Goal: Obtain resource: Obtain resource

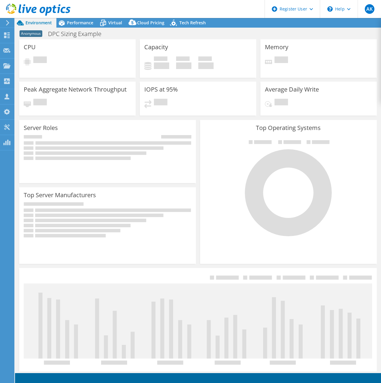
select select "USEast"
select select "USD"
select select "USEast"
select select "USD"
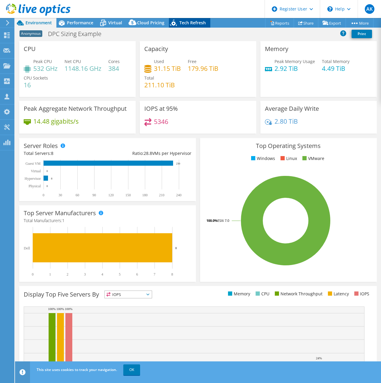
click at [203, 20] on span "Tech Refresh" at bounding box center [192, 23] width 26 height 6
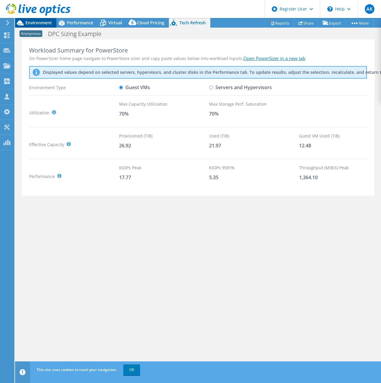
click at [31, 23] on span "Environment" at bounding box center [39, 23] width 26 height 6
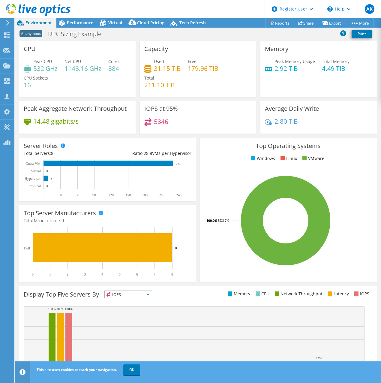
click at [134, 65] on div "CPU Peak CPU 532 GHz Net CPU 1148.16 GHz Cores 384 CPU Sockets 16" at bounding box center [77, 69] width 116 height 56
click at [135, 35] on div "Anonymous DPC Sizing Example Print" at bounding box center [198, 33] width 366 height 11
click at [77, 24] on span "Performance" at bounding box center [80, 23] width 26 height 6
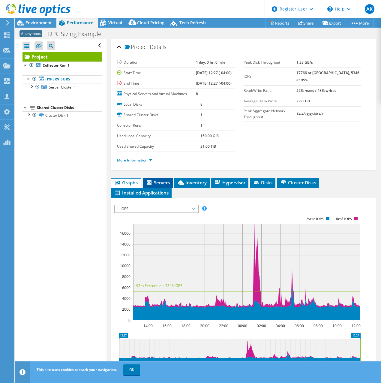
click at [164, 185] on span "Servers" at bounding box center [158, 182] width 24 height 6
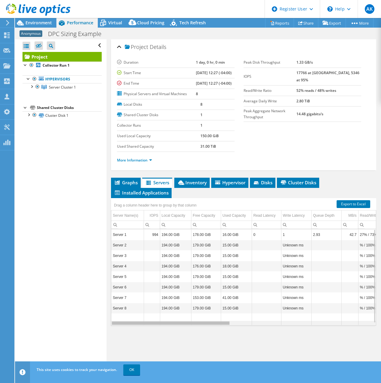
drag, startPoint x: 177, startPoint y: 343, endPoint x: 139, endPoint y: 341, distance: 38.2
click at [139, 341] on body "AK Dell User Alex Kirkpatrick Alex.Kirkpatrick@dell.com Dell My Profile Log Out…" at bounding box center [190, 191] width 381 height 383
click at [123, 188] on li "Graphs" at bounding box center [126, 183] width 30 height 10
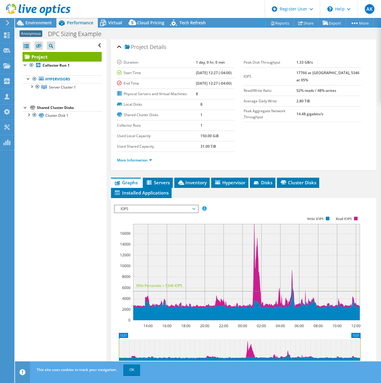
click at [44, 17] on div at bounding box center [35, 10] width 71 height 20
click at [42, 21] on span "Environment" at bounding box center [39, 23] width 26 height 6
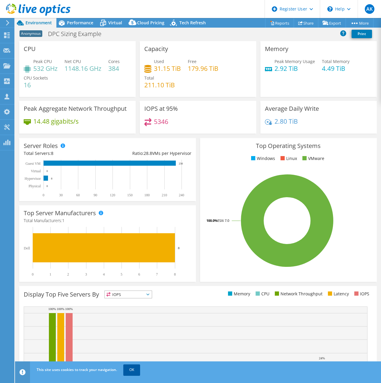
click at [133, 374] on link "OK" at bounding box center [131, 369] width 17 height 11
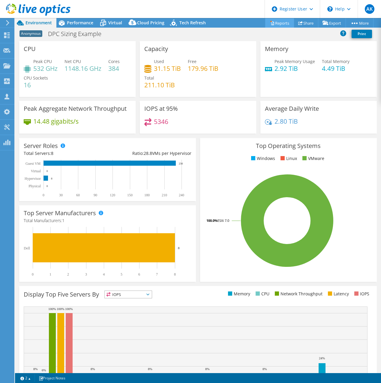
click at [270, 21] on icon at bounding box center [272, 23] width 5 height 5
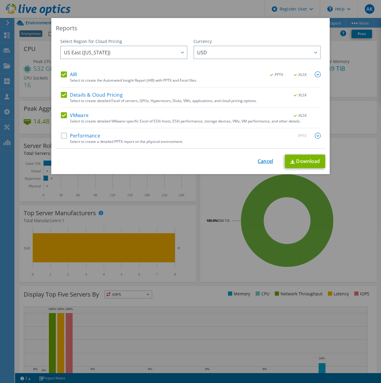
click at [262, 161] on link "Cancel" at bounding box center [265, 161] width 15 height 6
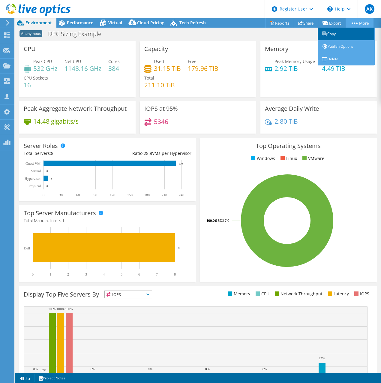
click at [330, 35] on link "Copy" at bounding box center [346, 34] width 57 height 13
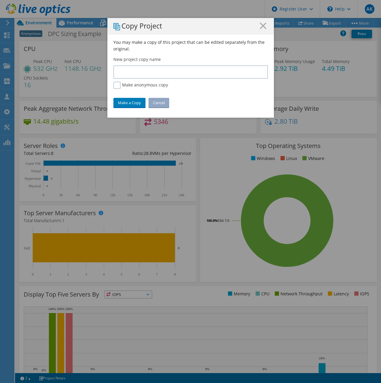
click at [154, 105] on link "Cancel" at bounding box center [159, 103] width 21 height 10
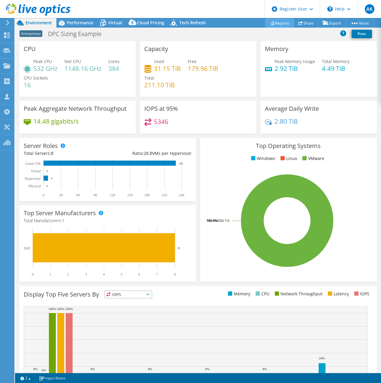
click at [276, 26] on link "Reports" at bounding box center [279, 22] width 29 height 9
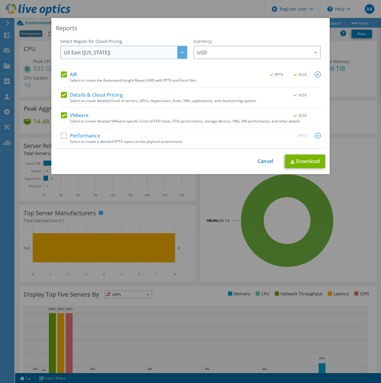
click at [165, 50] on span "US East ([US_STATE])" at bounding box center [125, 52] width 123 height 12
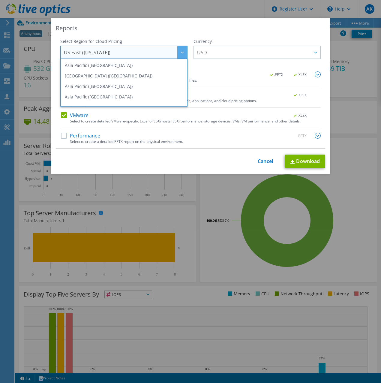
click at [165, 50] on span "US East ([US_STATE])" at bounding box center [125, 52] width 123 height 12
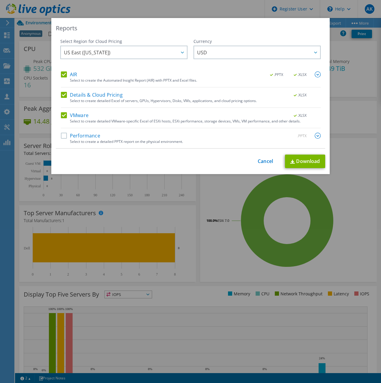
click at [61, 95] on label "Details & Cloud Pricing" at bounding box center [92, 95] width 62 height 6
click at [0, 0] on input "Details & Cloud Pricing" at bounding box center [0, 0] width 0 height 0
click at [61, 95] on label "Details & Cloud Pricing" at bounding box center [92, 95] width 62 height 6
click at [0, 0] on input "Details & Cloud Pricing" at bounding box center [0, 0] width 0 height 0
click at [299, 163] on link "Download" at bounding box center [305, 162] width 40 height 14
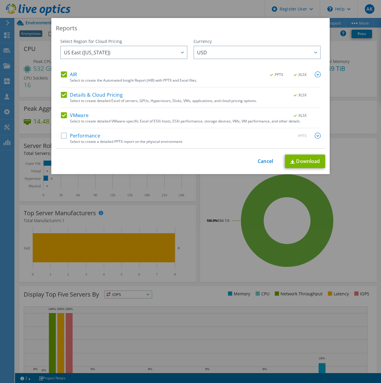
click at [176, 33] on div "Reports Select Region for Cloud Pricing Asia Pacific (Hong Kong) Asia Pacific (…" at bounding box center [190, 96] width 278 height 156
click at [262, 161] on link "Cancel" at bounding box center [265, 161] width 15 height 6
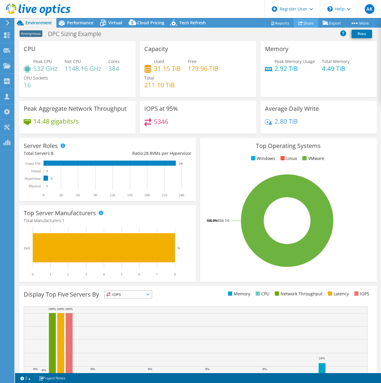
click at [302, 25] on link "Share" at bounding box center [306, 22] width 25 height 9
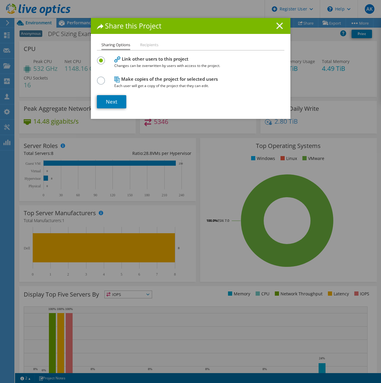
click at [276, 26] on icon at bounding box center [279, 26] width 7 height 7
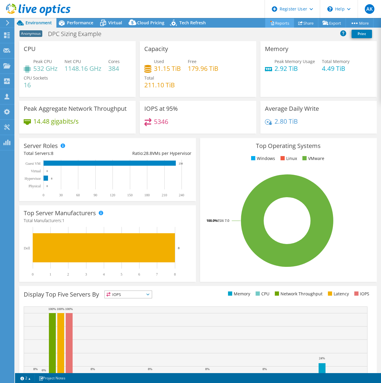
click at [271, 25] on link "Reports" at bounding box center [279, 22] width 29 height 9
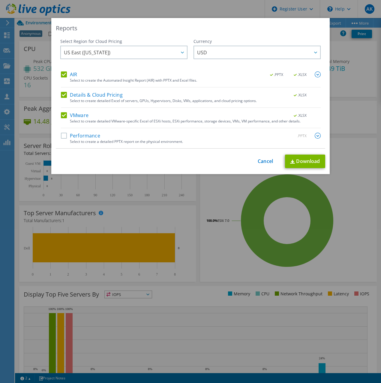
click at [257, 165] on div "This process may take a while, please wait... Cancel Download" at bounding box center [190, 162] width 269 height 14
click at [258, 163] on link "Cancel" at bounding box center [265, 161] width 15 height 6
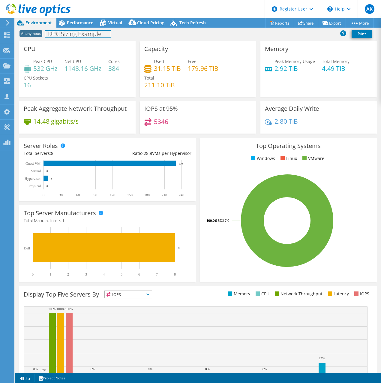
click at [58, 36] on h1 "DPC Sizing Example" at bounding box center [77, 34] width 65 height 7
click at [200, 34] on div "Anonymous DPC Sizing Example Print" at bounding box center [198, 33] width 366 height 11
click at [150, 34] on div "Anonymous DPC Sizing Example Print" at bounding box center [198, 33] width 366 height 11
click at [132, 36] on link at bounding box center [128, 34] width 8 height 8
click at [134, 33] on div "Anonymous DPC Sizing Example Print" at bounding box center [198, 33] width 366 height 11
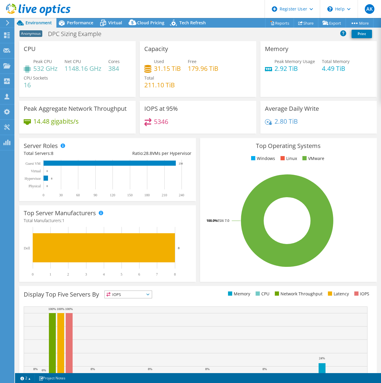
click at [134, 33] on div "Anonymous DPC Sizing Example Print" at bounding box center [198, 33] width 366 height 11
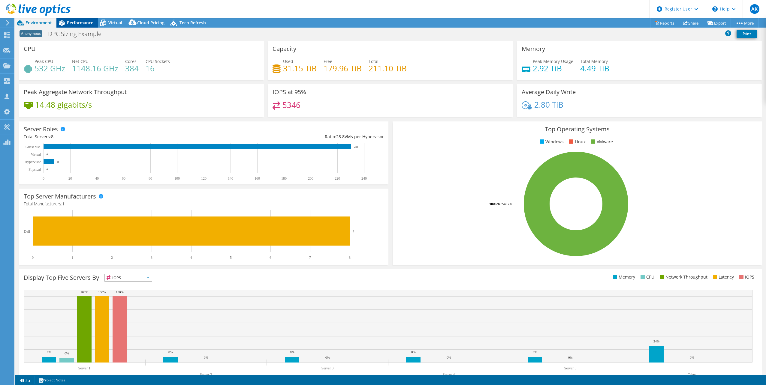
click at [83, 26] on div "Performance" at bounding box center [76, 23] width 41 height 10
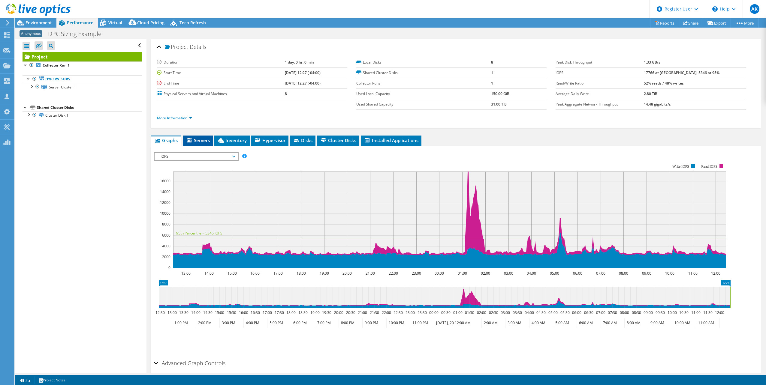
click at [199, 142] on span "Servers" at bounding box center [198, 140] width 24 height 6
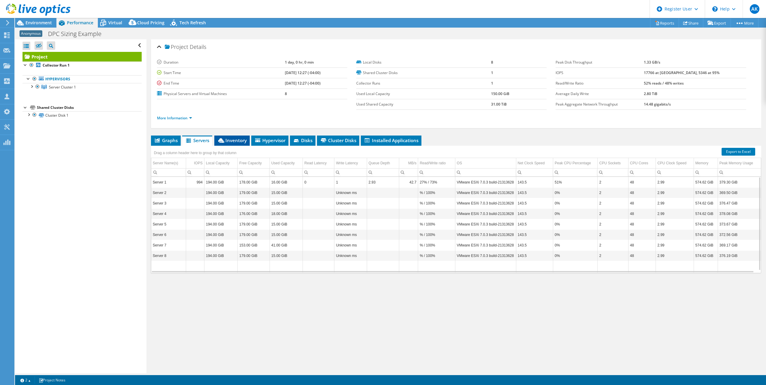
click at [241, 142] on span "Inventory" at bounding box center [231, 140] width 29 height 6
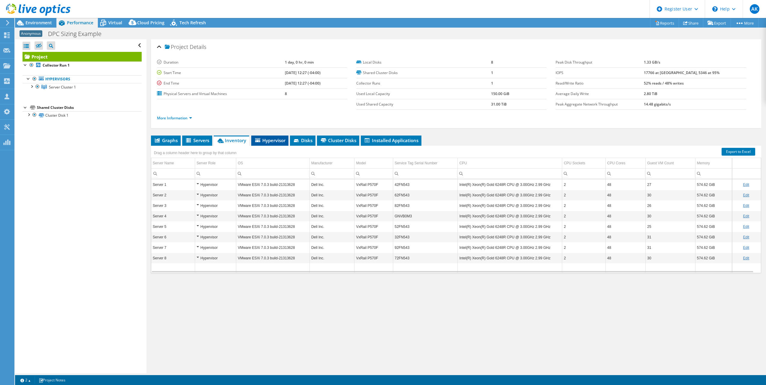
click at [275, 141] on span "Hypervisor" at bounding box center [269, 140] width 31 height 6
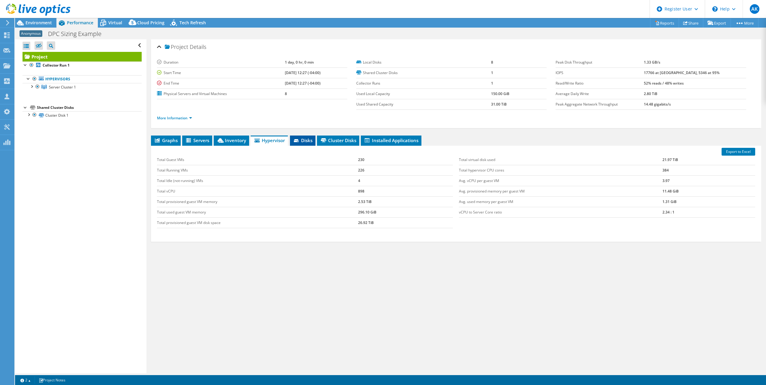
click at [306, 143] on span "Disks" at bounding box center [303, 140] width 20 height 6
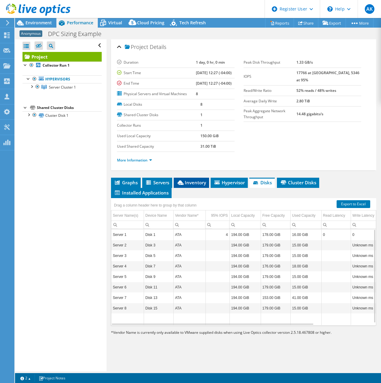
click at [185, 185] on span "Inventory" at bounding box center [191, 182] width 29 height 6
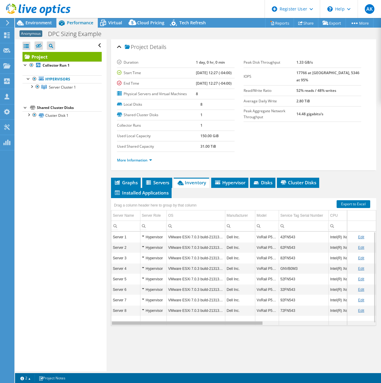
drag, startPoint x: 185, startPoint y: 343, endPoint x: 146, endPoint y: 346, distance: 39.1
click at [147, 346] on body "AK Dell User Alex Kirkpatrick Alex.Kirkpatrick@dell.com Dell My Profile Log Out…" at bounding box center [190, 191] width 381 height 383
click at [121, 185] on span "Graphs" at bounding box center [126, 182] width 24 height 6
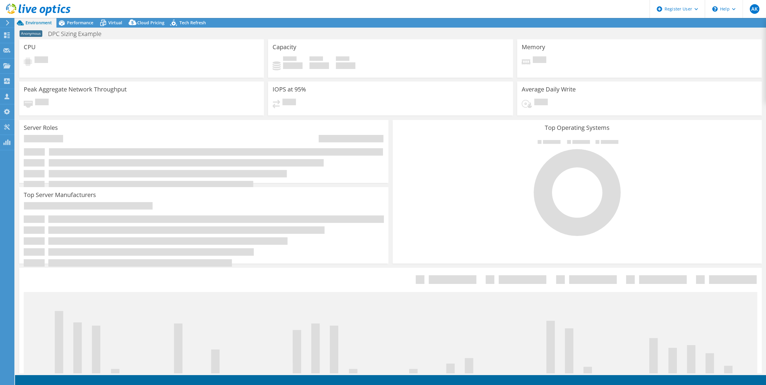
select select "USEast"
select select "USD"
